Goal: Task Accomplishment & Management: Complete application form

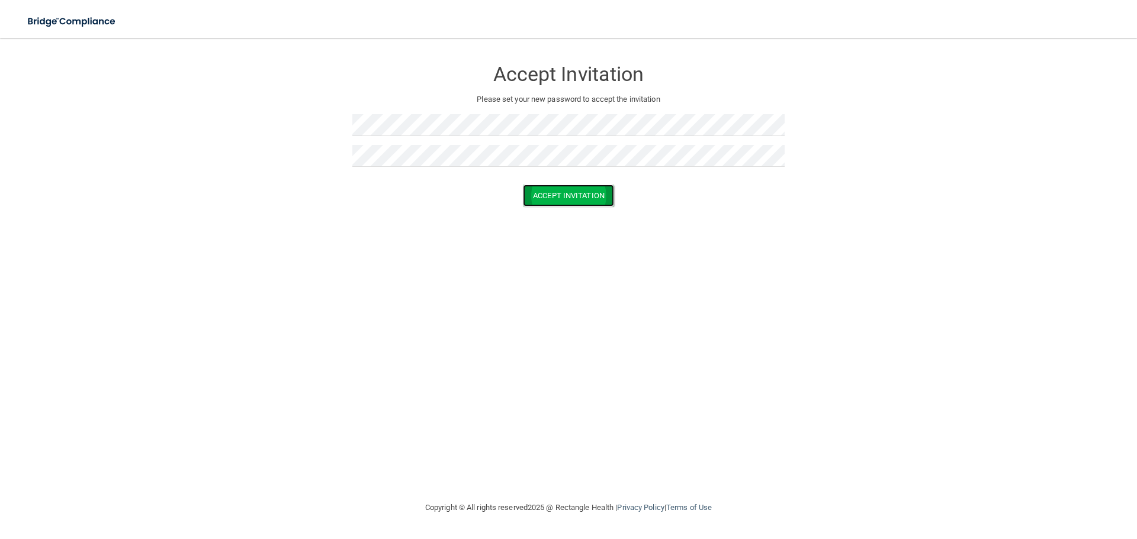
click at [577, 191] on button "Accept Invitation" at bounding box center [568, 196] width 91 height 22
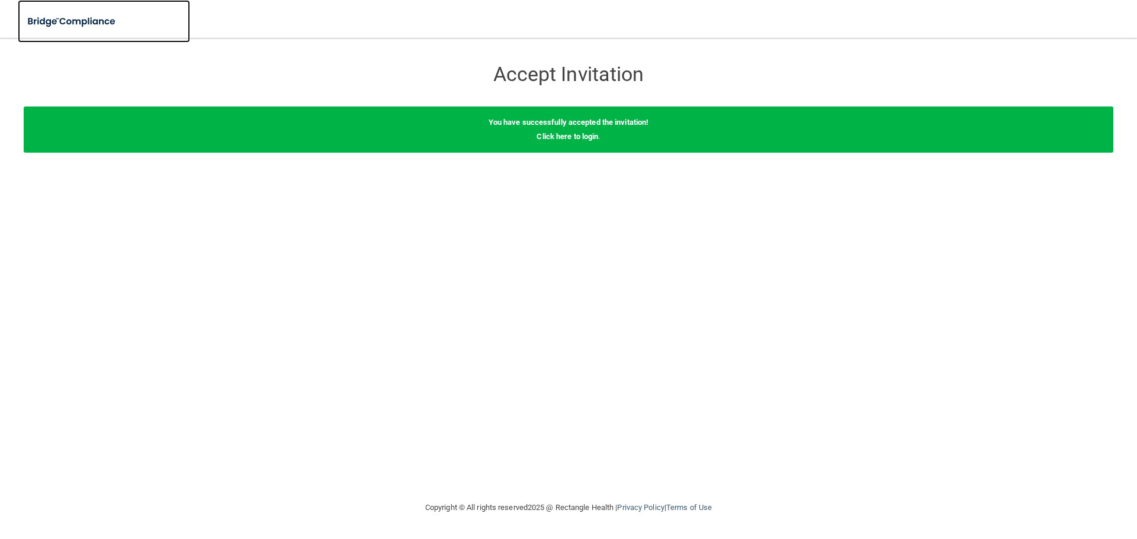
click at [72, 21] on img at bounding box center [72, 21] width 109 height 24
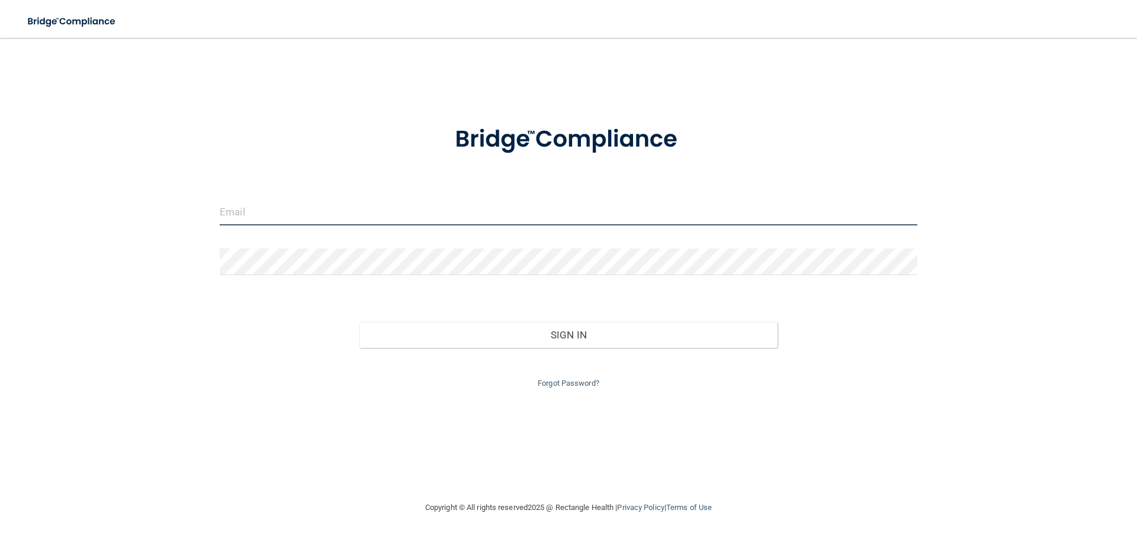
click at [306, 209] on input "email" at bounding box center [569, 212] width 698 height 27
type input "[EMAIL_ADDRESS][DOMAIN_NAME]"
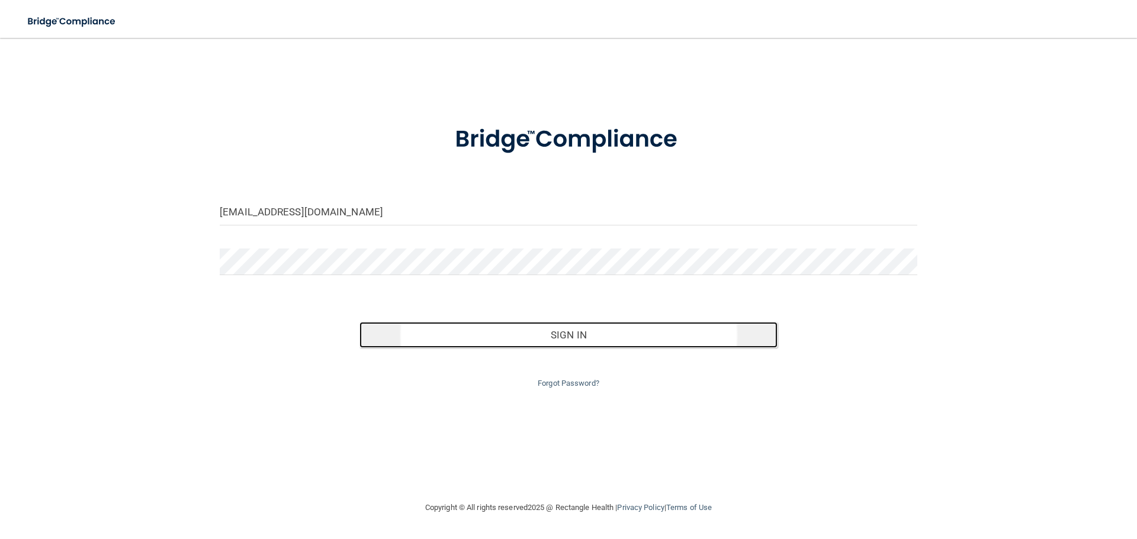
click at [539, 339] on button "Sign In" at bounding box center [568, 335] width 419 height 26
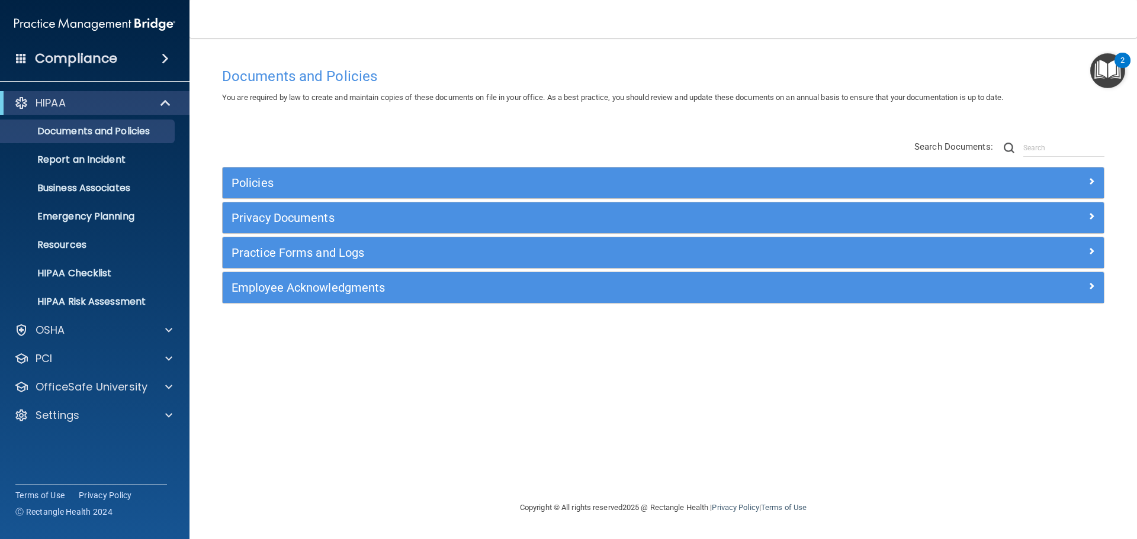
click at [808, 370] on div "Documents and Policies You are required by law to create and maintain copies of…" at bounding box center [663, 281] width 900 height 439
click at [94, 186] on p "Business Associates" at bounding box center [89, 188] width 162 height 12
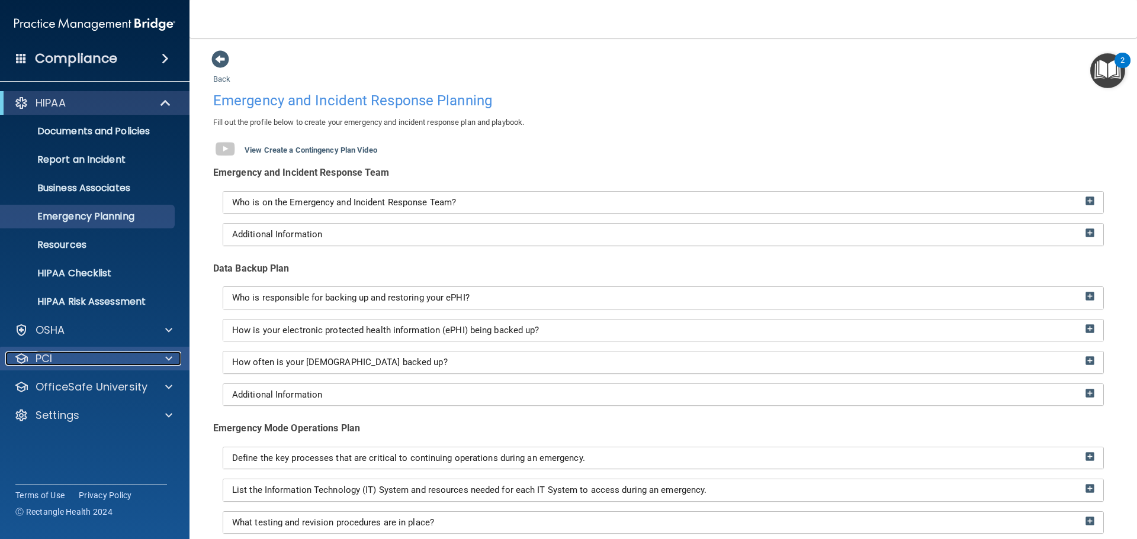
click at [162, 358] on div at bounding box center [167, 359] width 30 height 14
click at [145, 354] on div "PCI" at bounding box center [78, 359] width 147 height 14
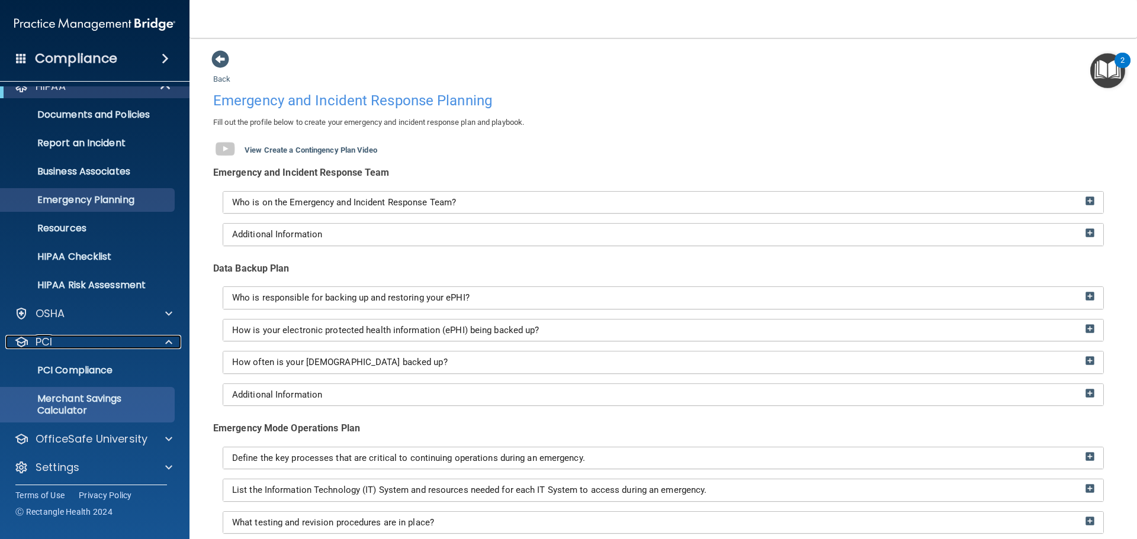
scroll to position [21, 0]
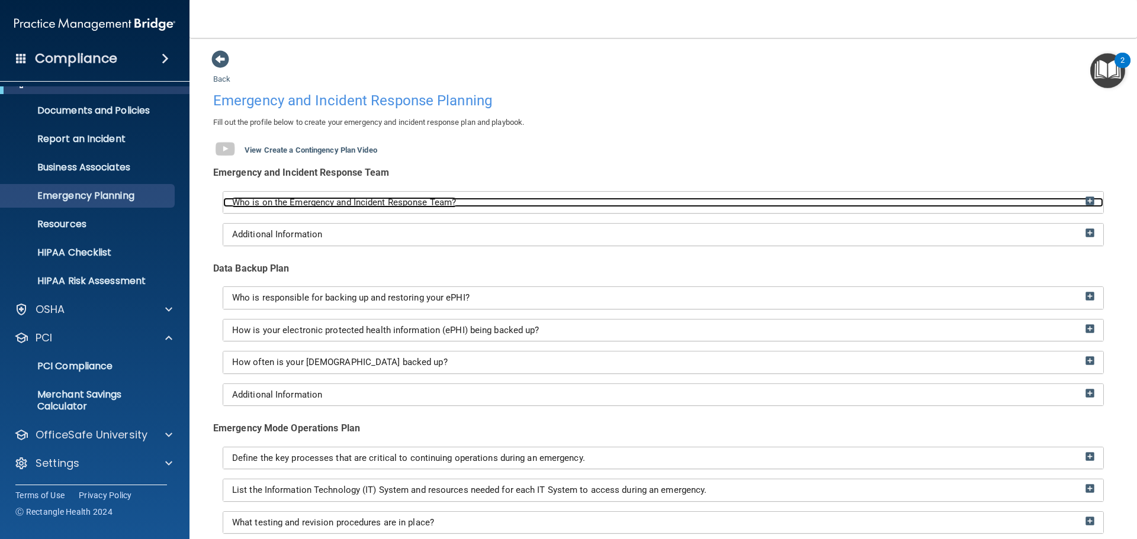
click at [1086, 203] on img at bounding box center [1090, 201] width 9 height 9
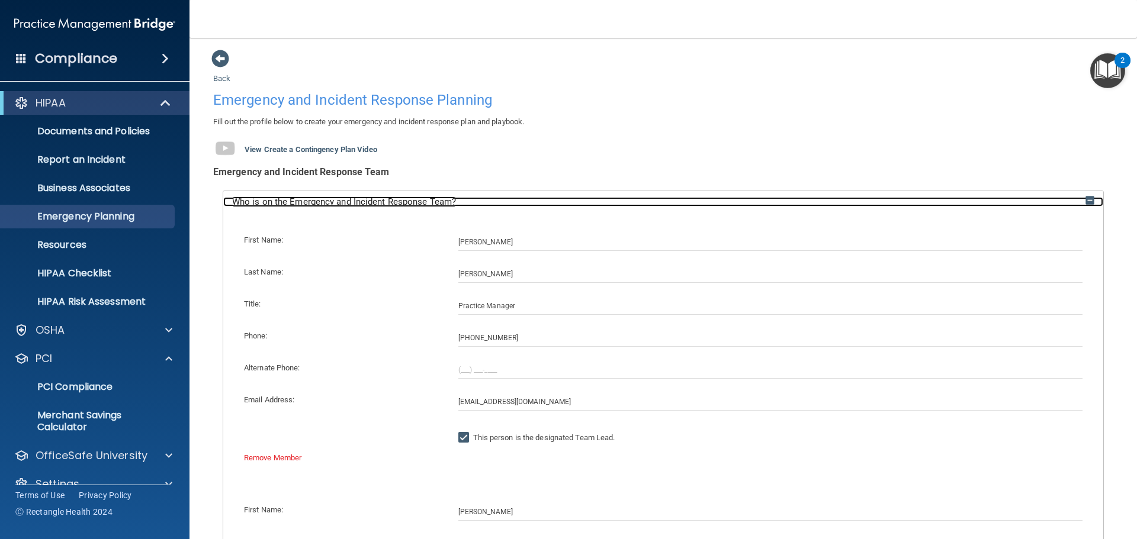
scroll to position [0, 0]
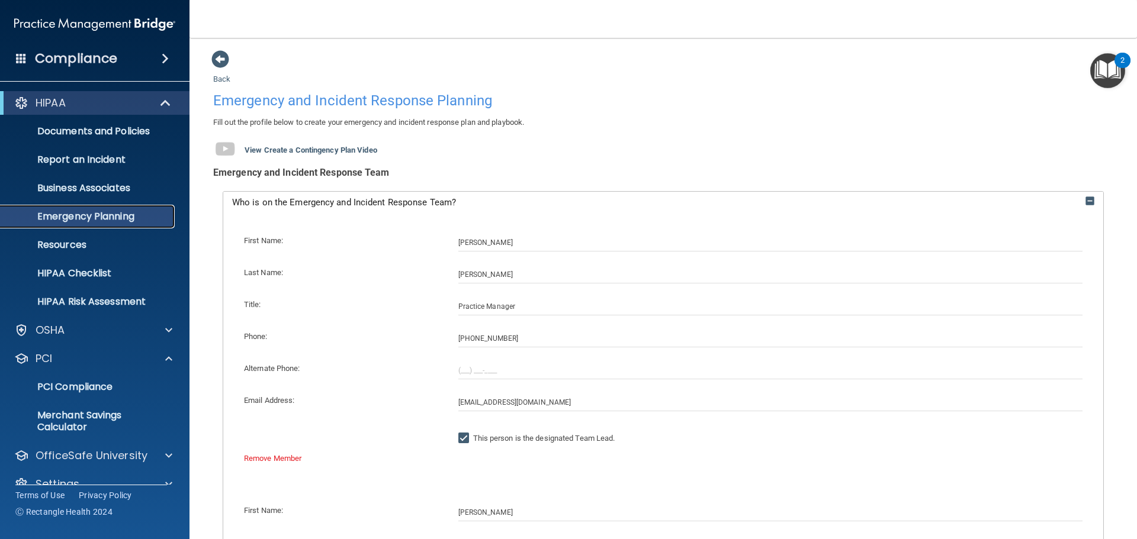
click at [99, 217] on p "Emergency Planning" at bounding box center [89, 217] width 162 height 12
drag, startPoint x: 479, startPoint y: 240, endPoint x: 375, endPoint y: 245, distance: 103.8
click at [375, 245] on div "First Name: Kristin" at bounding box center [663, 243] width 856 height 18
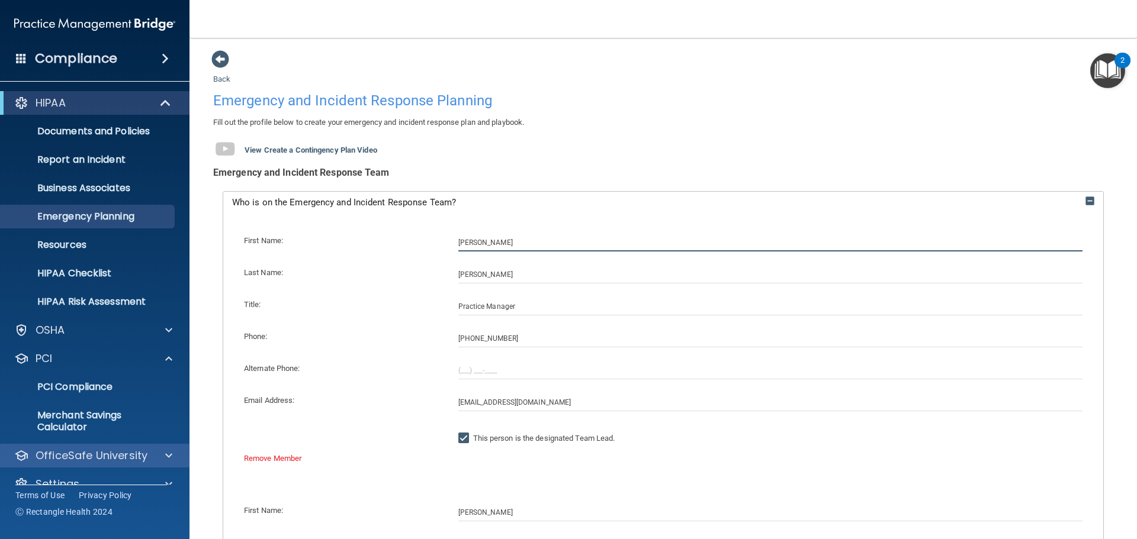
scroll to position [21, 0]
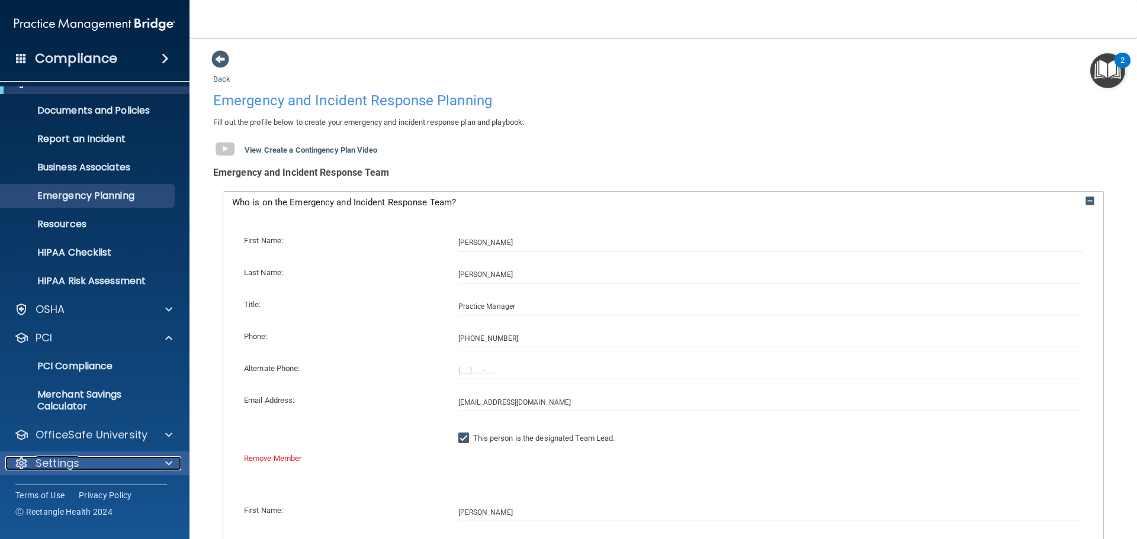
click at [166, 465] on div at bounding box center [167, 464] width 30 height 14
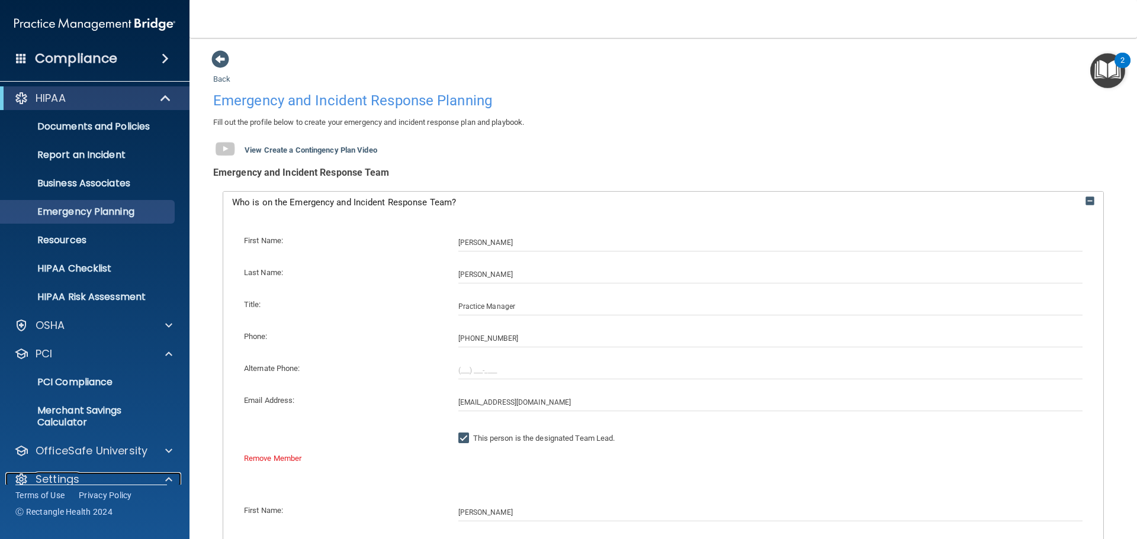
scroll to position [0, 0]
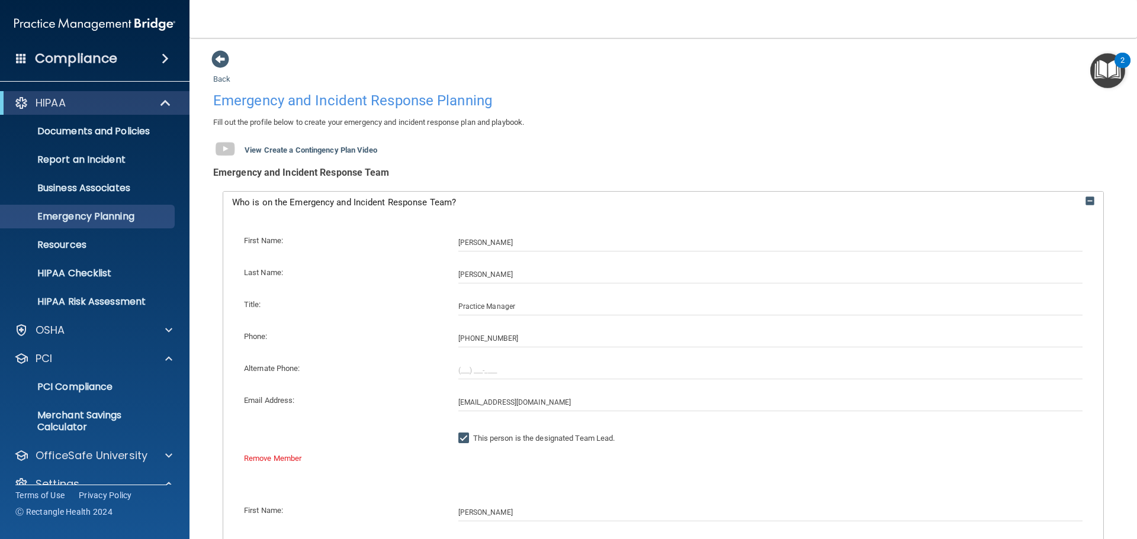
click at [163, 57] on span at bounding box center [165, 59] width 7 height 14
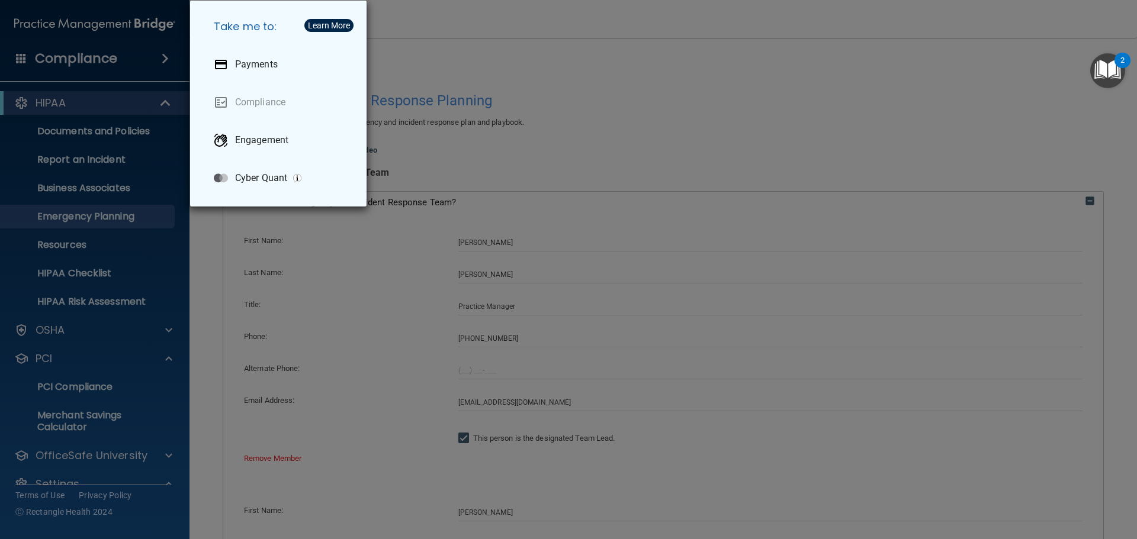
click at [483, 19] on div "Take me to: Payments Compliance Engagement Cyber Quant" at bounding box center [568, 269] width 1137 height 539
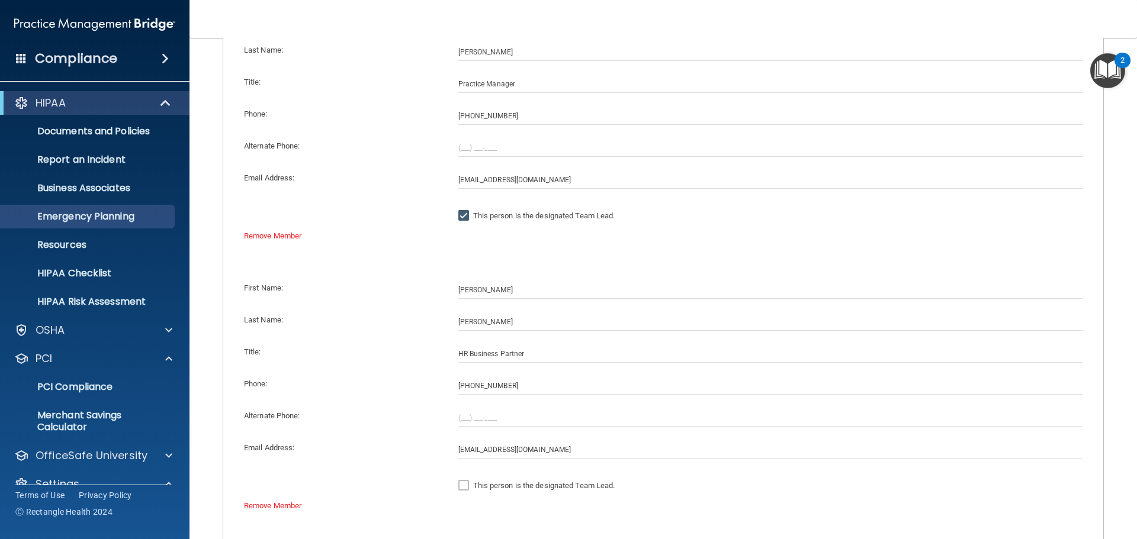
scroll to position [237, 0]
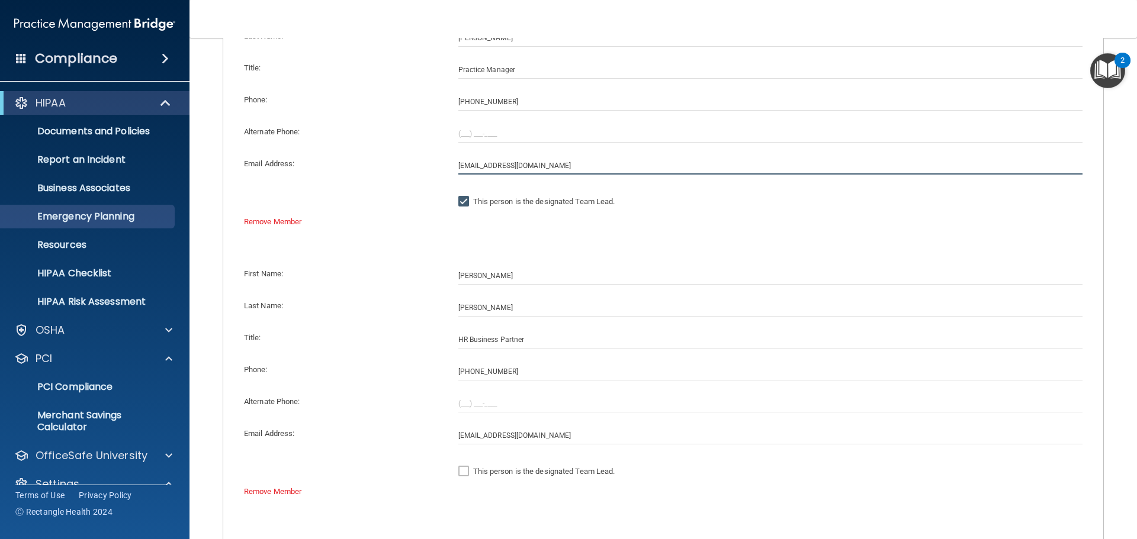
drag, startPoint x: 567, startPoint y: 165, endPoint x: 393, endPoint y: 180, distance: 174.8
click at [393, 180] on div "First Name: Kristin Last Name: Leary Title: Practice Manager Phone: (770) 723-9…" at bounding box center [663, 120] width 862 height 270
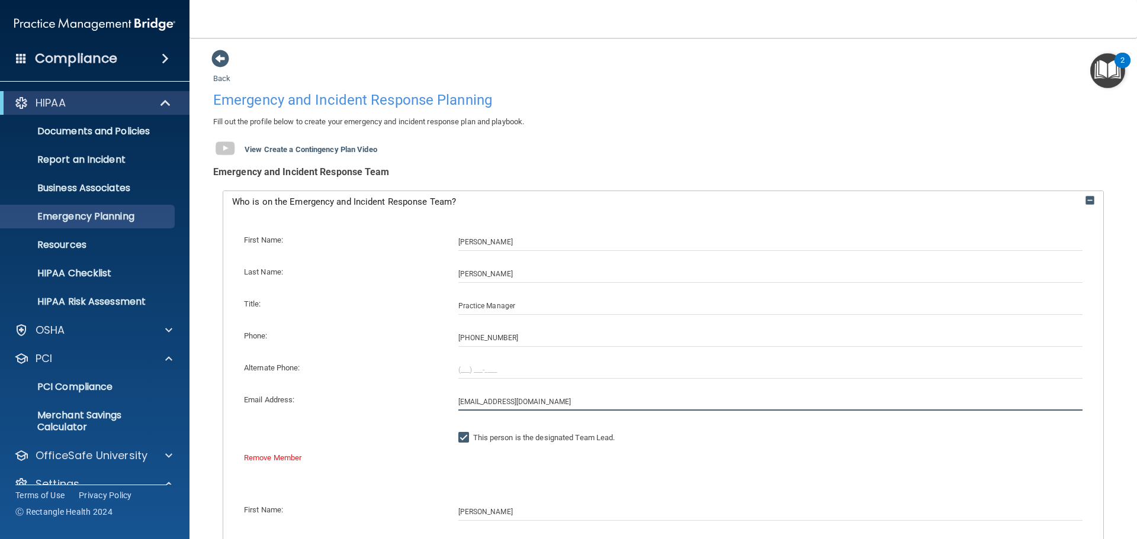
scroll to position [0, 0]
click at [217, 57] on span at bounding box center [220, 59] width 18 height 18
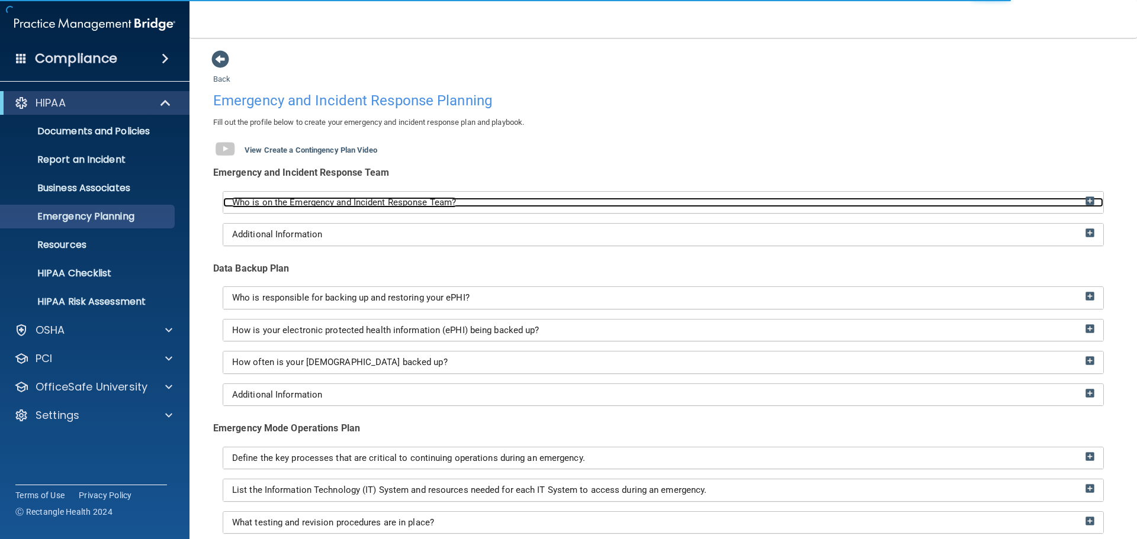
click at [1086, 203] on img at bounding box center [1090, 201] width 9 height 9
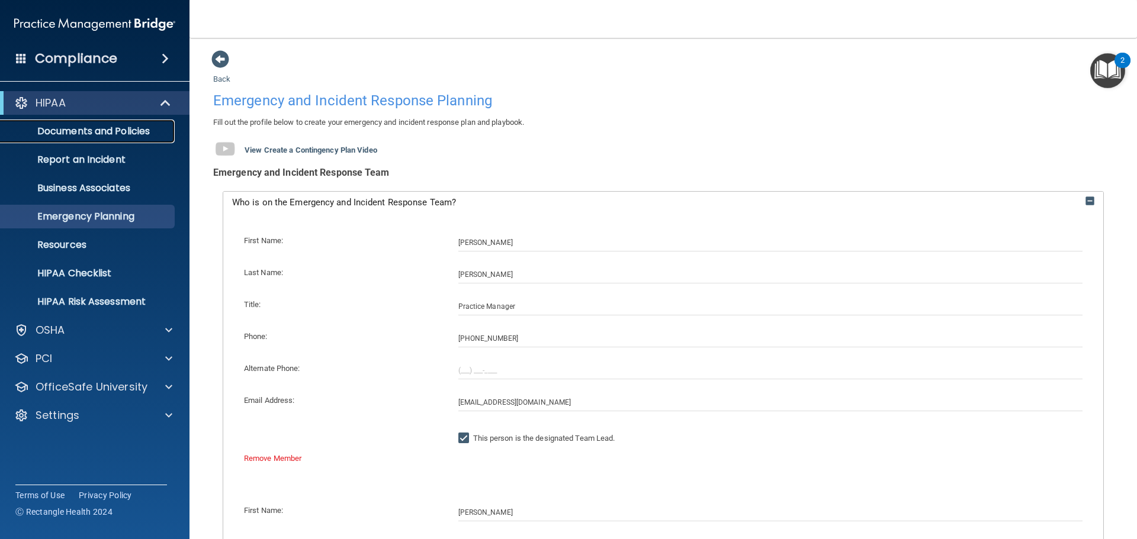
drag, startPoint x: 97, startPoint y: 130, endPoint x: 134, endPoint y: 130, distance: 37.3
click at [97, 130] on p "Documents and Policies" at bounding box center [89, 132] width 162 height 12
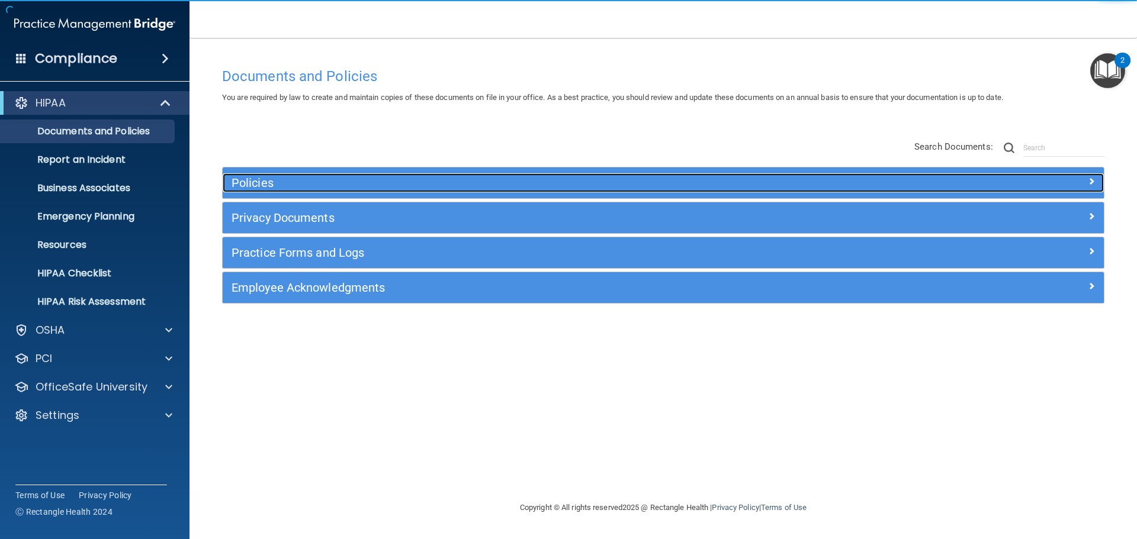
click at [1088, 180] on div at bounding box center [994, 181] width 220 height 14
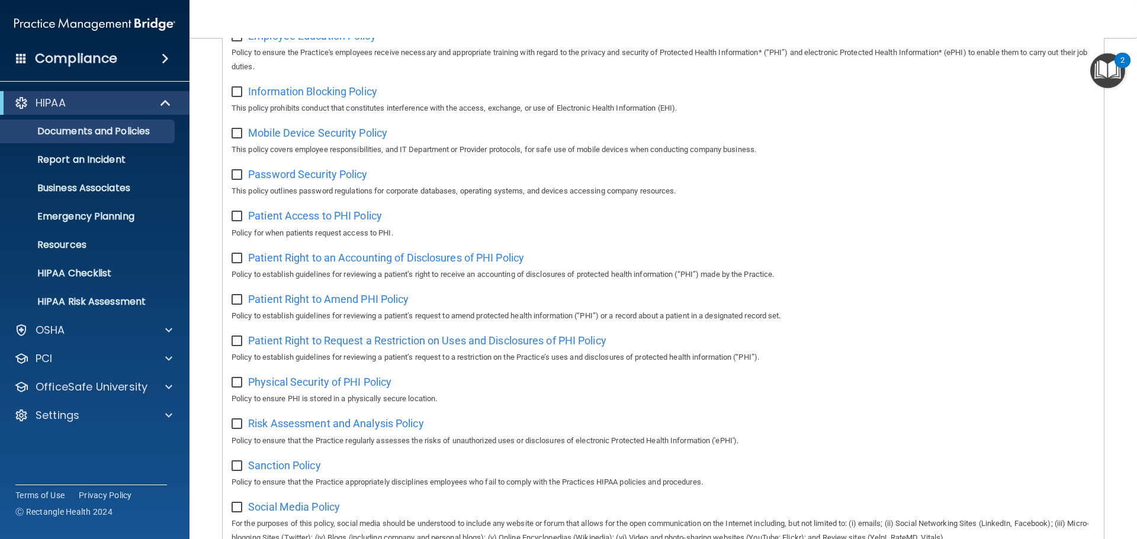
scroll to position [474, 0]
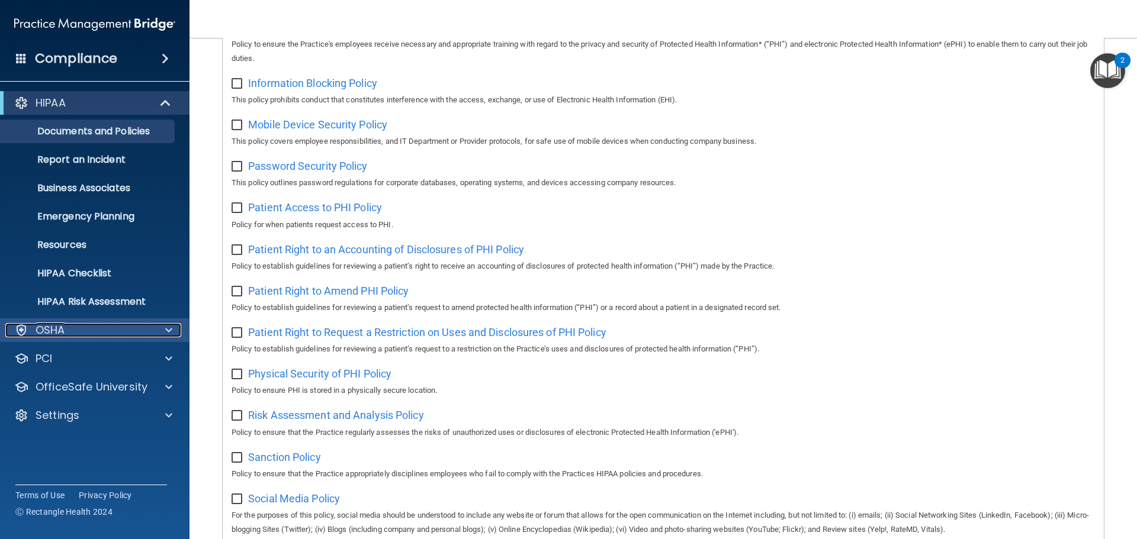
click at [169, 326] on span at bounding box center [168, 330] width 7 height 14
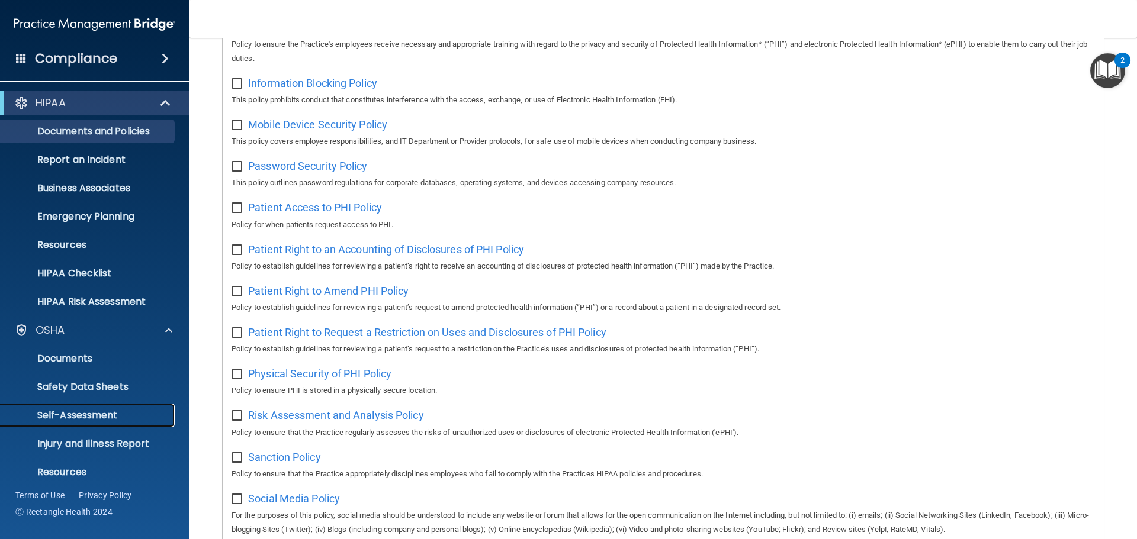
click at [91, 413] on p "Self-Assessment" at bounding box center [89, 416] width 162 height 12
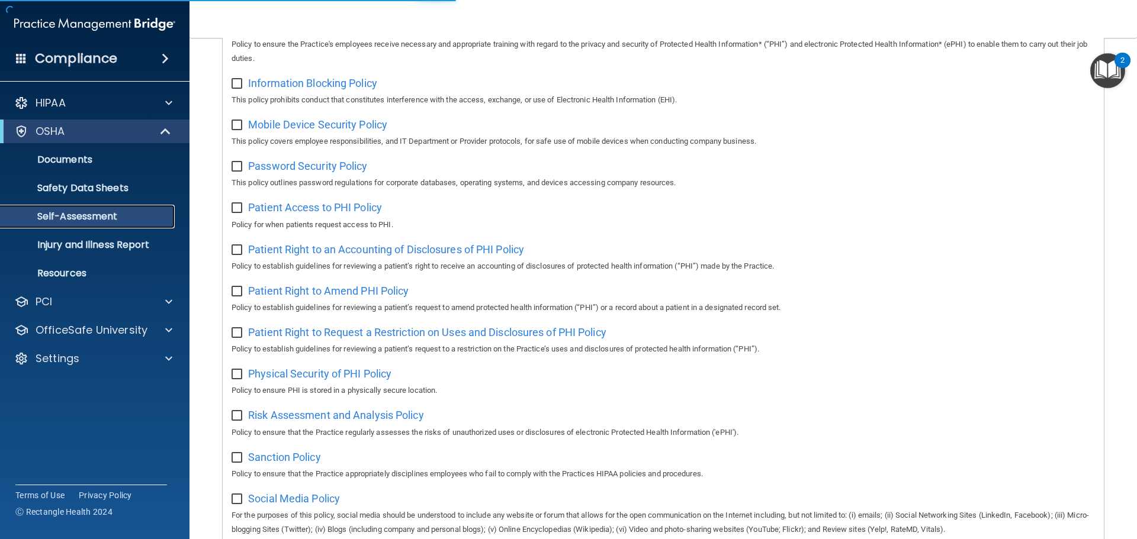
scroll to position [31, 0]
